Goal: Task Accomplishment & Management: Manage account settings

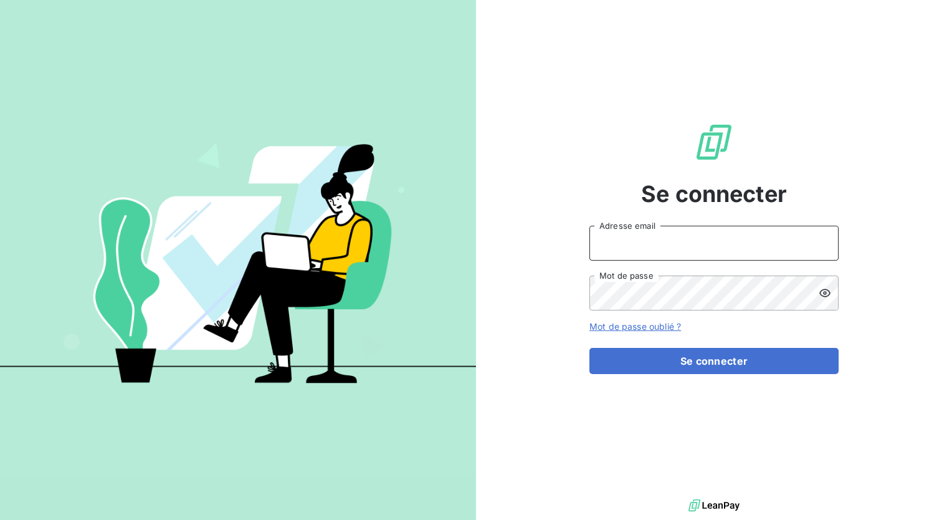
type input "Vissouvanadin"
drag, startPoint x: 631, startPoint y: 243, endPoint x: 420, endPoint y: 236, distance: 211.4
click at [420, 236] on div "Se connecter Vissouvanadin Adresse email Mot de passe Mot de passe oublié ? Se …" at bounding box center [476, 260] width 952 height 520
type input "kugen.vissouvanadin@orixamedia.com"
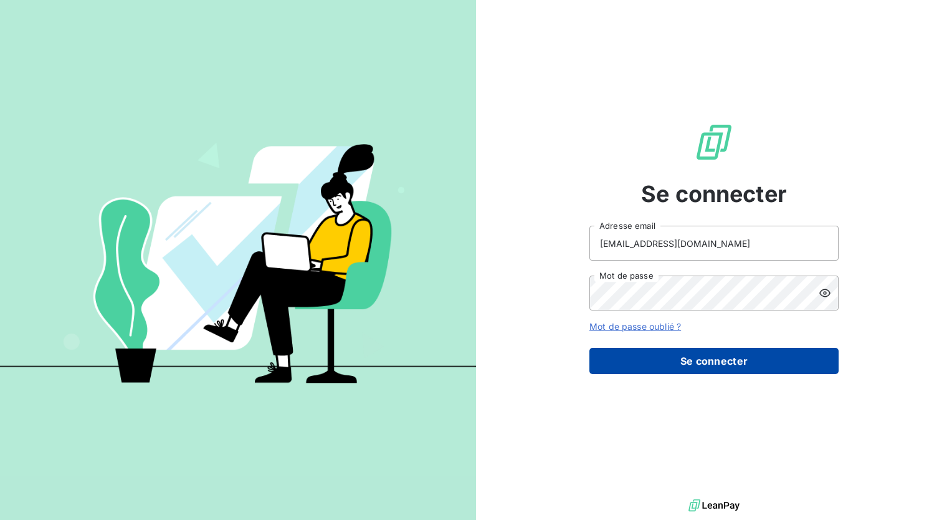
click at [704, 362] on button "Se connecter" at bounding box center [714, 361] width 249 height 26
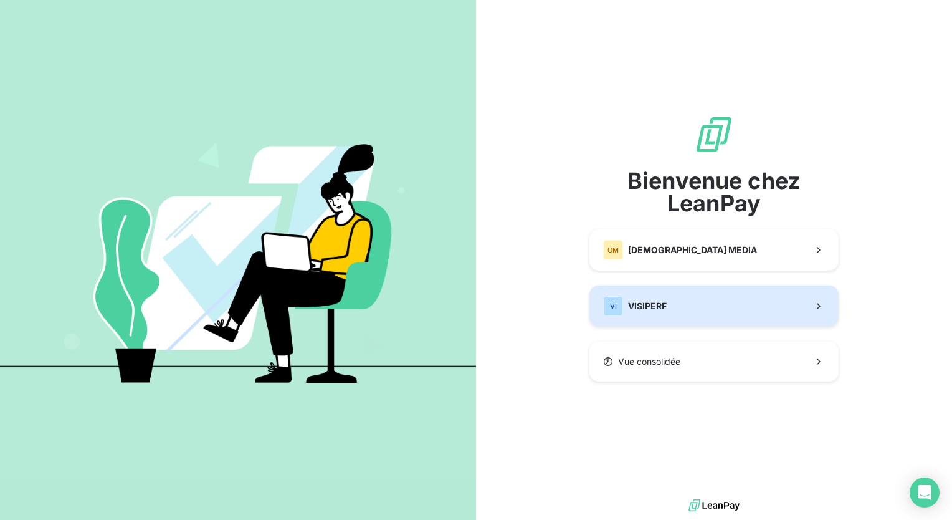
click at [701, 314] on button "VI VISIPERF" at bounding box center [714, 305] width 249 height 41
